Goal: Transaction & Acquisition: Purchase product/service

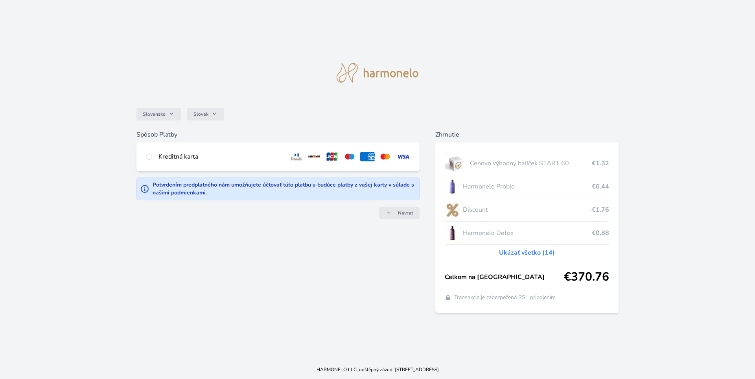
click at [167, 153] on div "Kreditná karta" at bounding box center [220, 156] width 125 height 9
radio input "true"
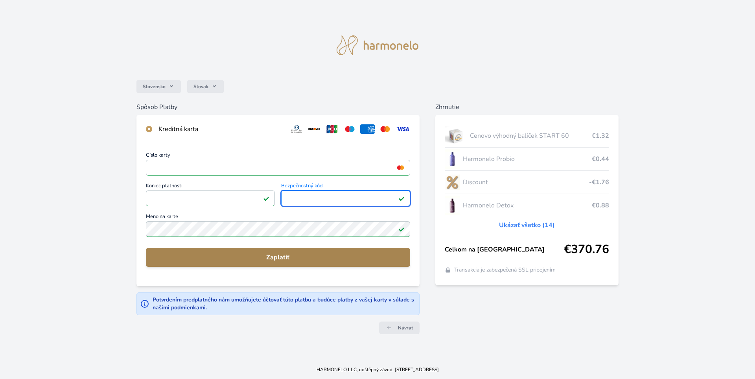
click at [274, 257] on span "Zaplatiť" at bounding box center [278, 256] width 252 height 9
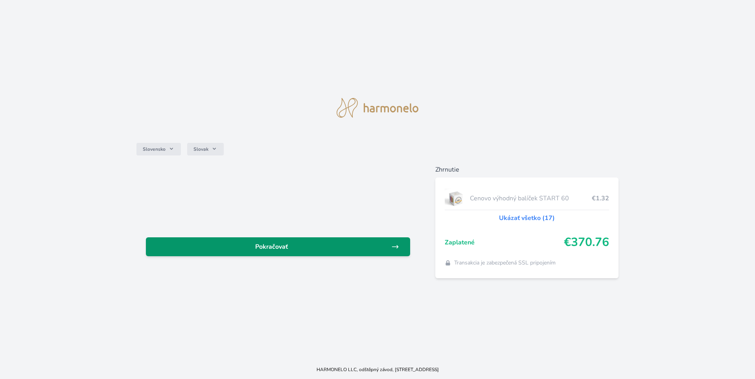
click at [280, 242] on span "Pokračovať" at bounding box center [271, 246] width 239 height 9
